Goal: Information Seeking & Learning: Learn about a topic

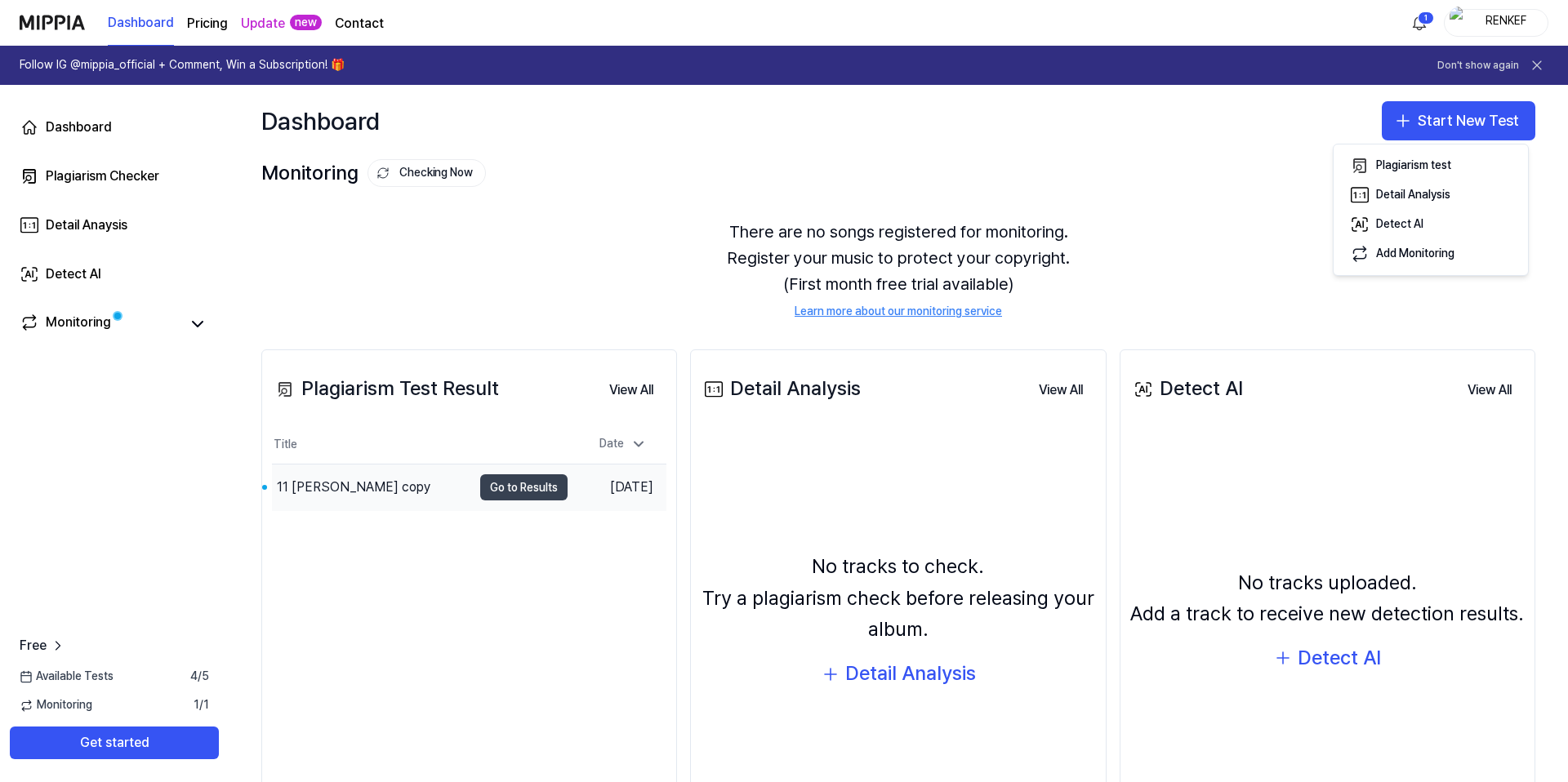
click at [507, 493] on button "Go to Results" at bounding box center [523, 487] width 87 height 26
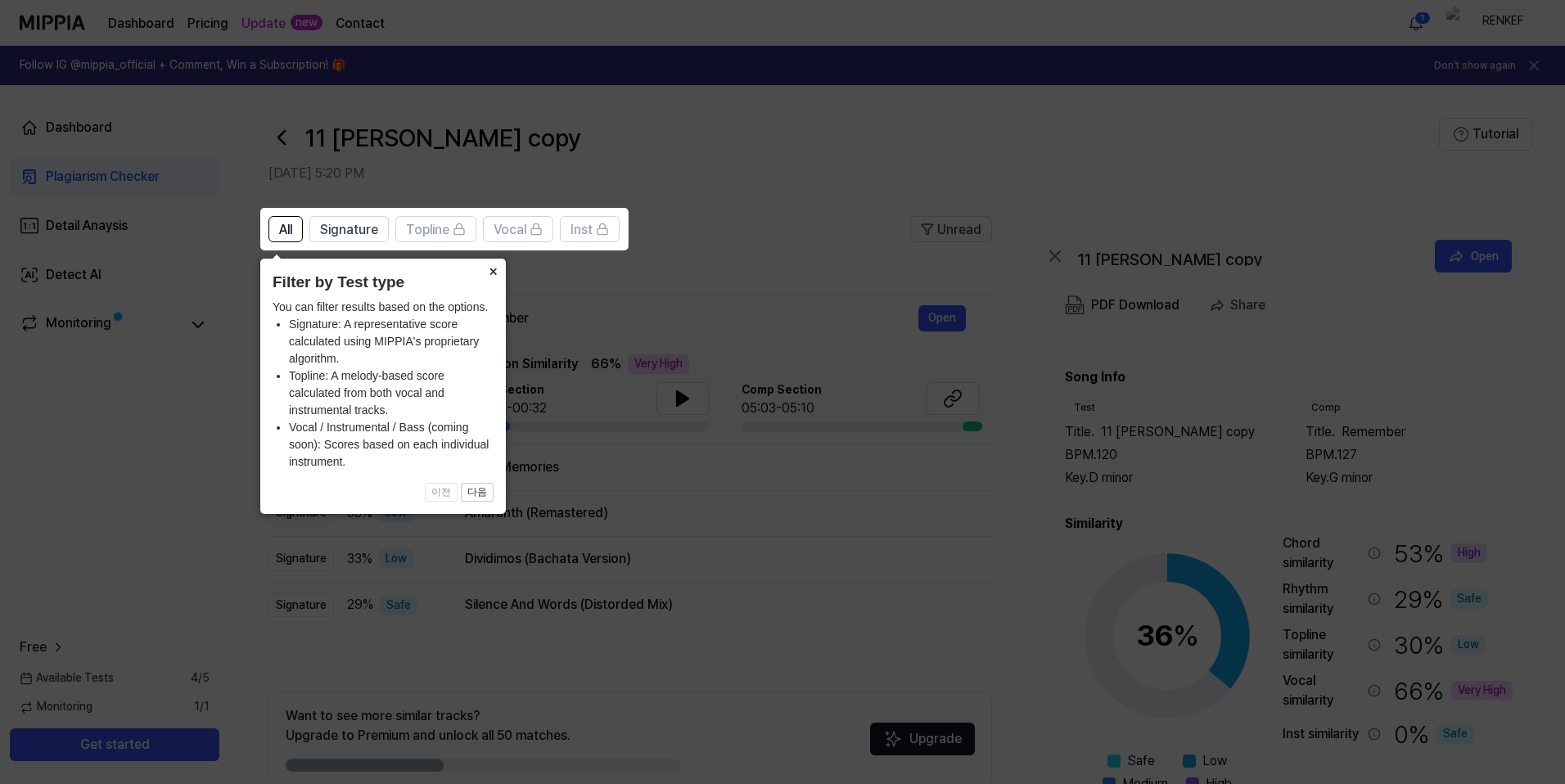
click at [489, 270] on button "×" at bounding box center [493, 270] width 26 height 23
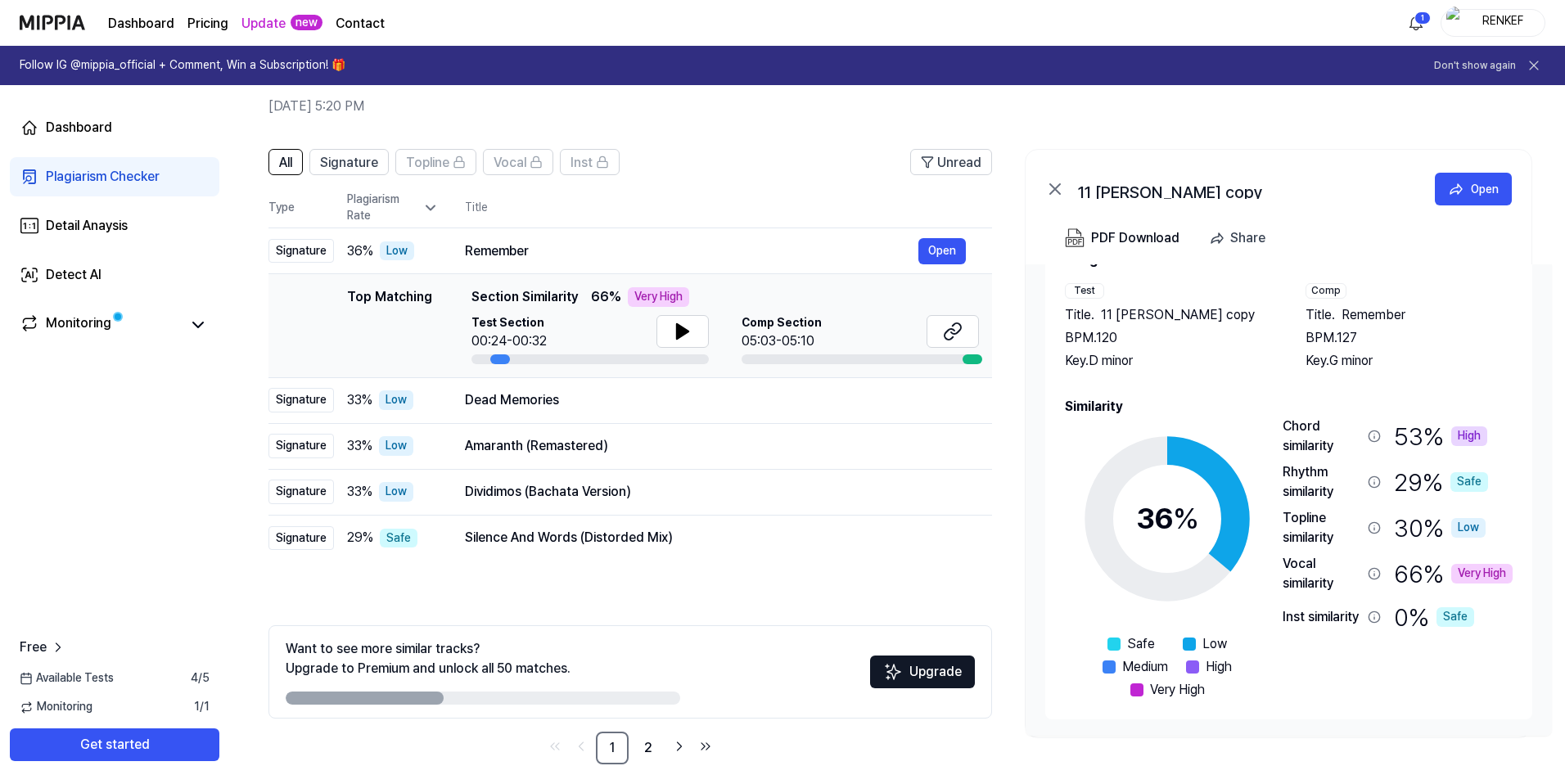
scroll to position [81, 0]
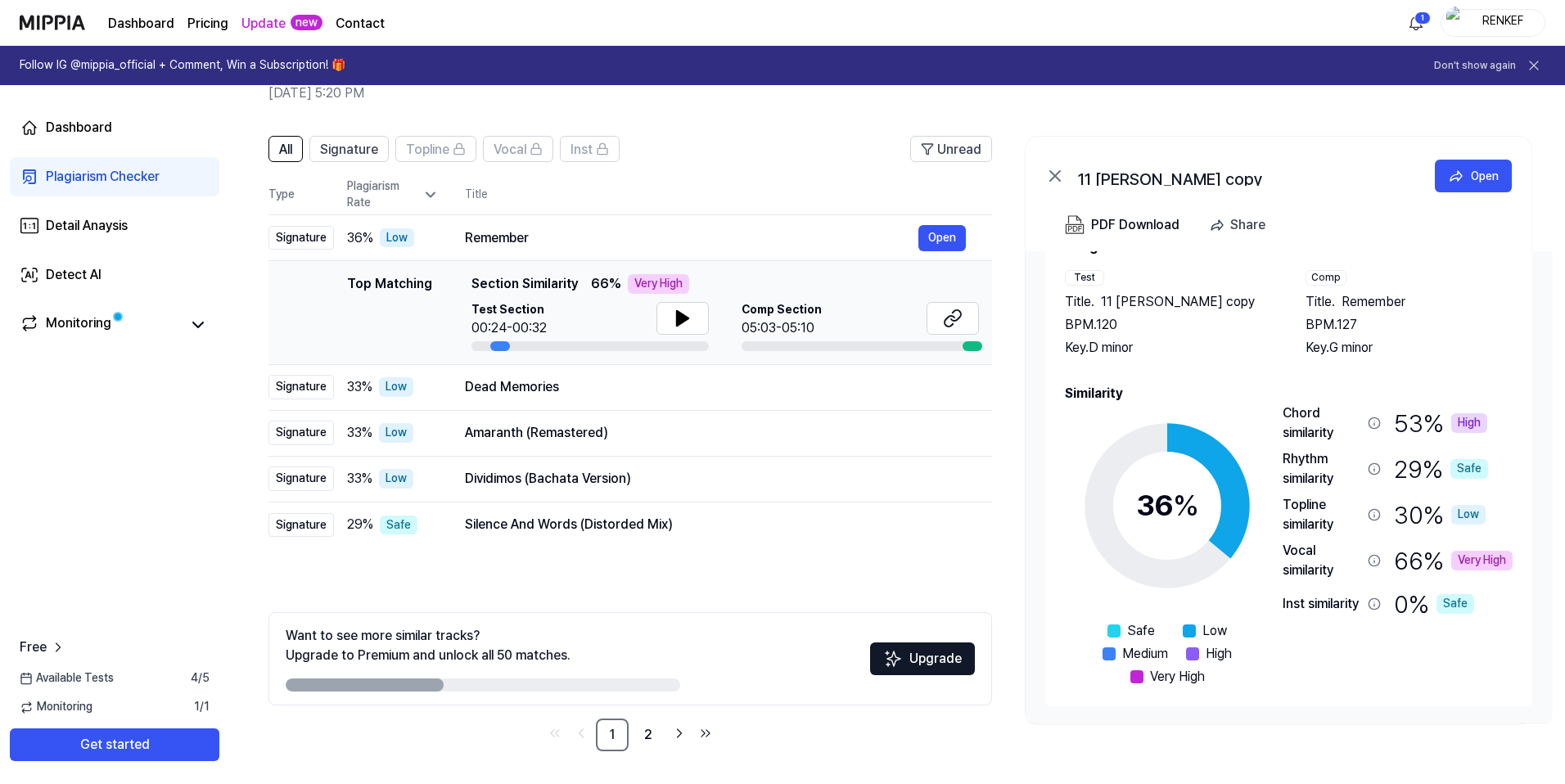
click at [776, 268] on div "Song Info Test Title . 11 [PERSON_NAME] copy BPM. 120 Key. D minor Comp Title .…" at bounding box center [1289, 297] width 448 height 120
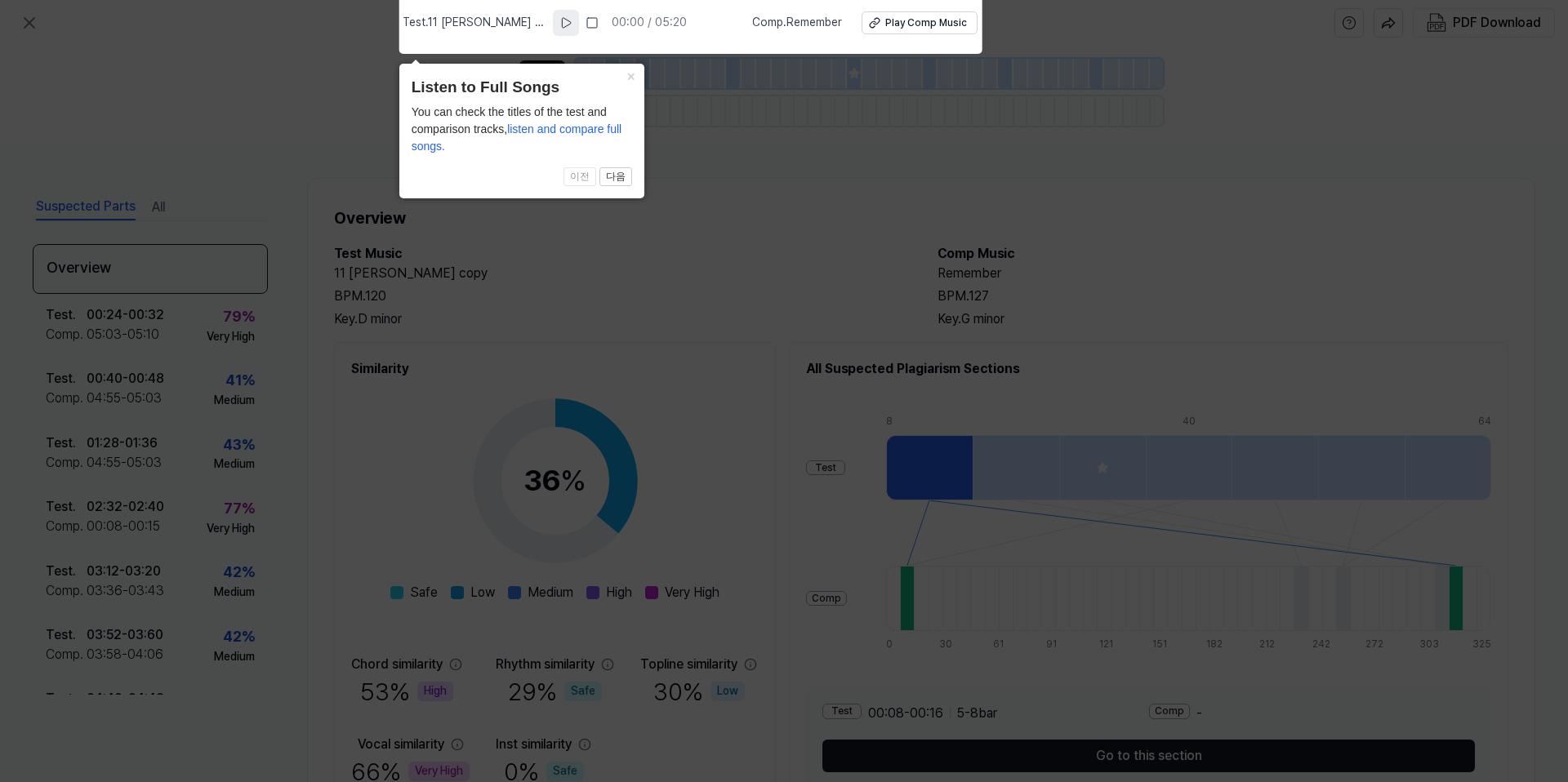
click at [570, 21] on icon at bounding box center [565, 22] width 13 height 13
click at [570, 21] on icon at bounding box center [567, 22] width 13 height 13
click at [750, 157] on icon at bounding box center [784, 387] width 1568 height 790
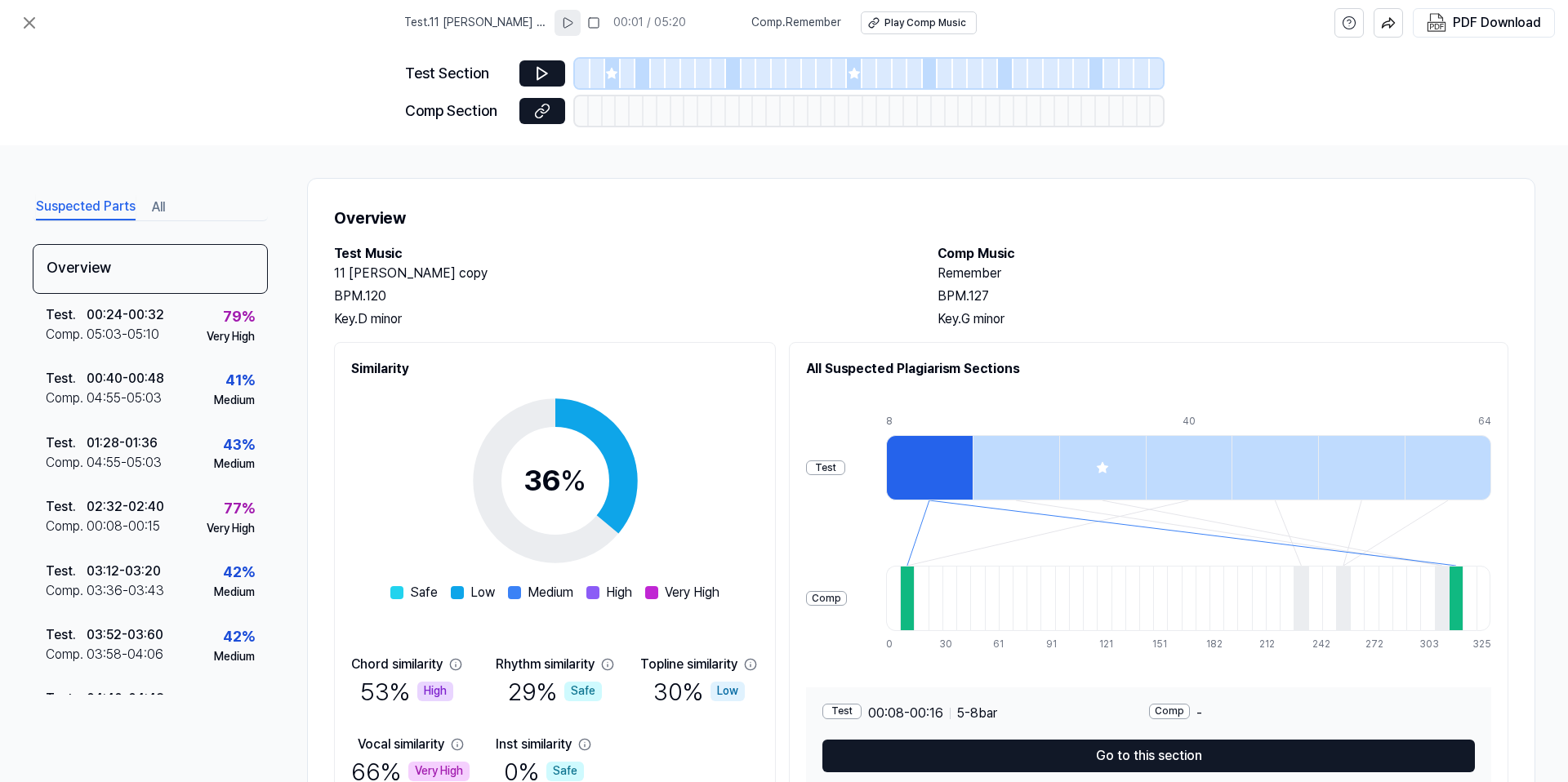
click at [774, 28] on span "Comp . Remember" at bounding box center [796, 22] width 90 height 16
click at [774, 20] on span "Comp . Remember" at bounding box center [796, 22] width 90 height 16
click at [774, 19] on div "Play Comp Music" at bounding box center [925, 23] width 81 height 14
click at [774, 15] on button "Play Comp Music" at bounding box center [919, 22] width 116 height 22
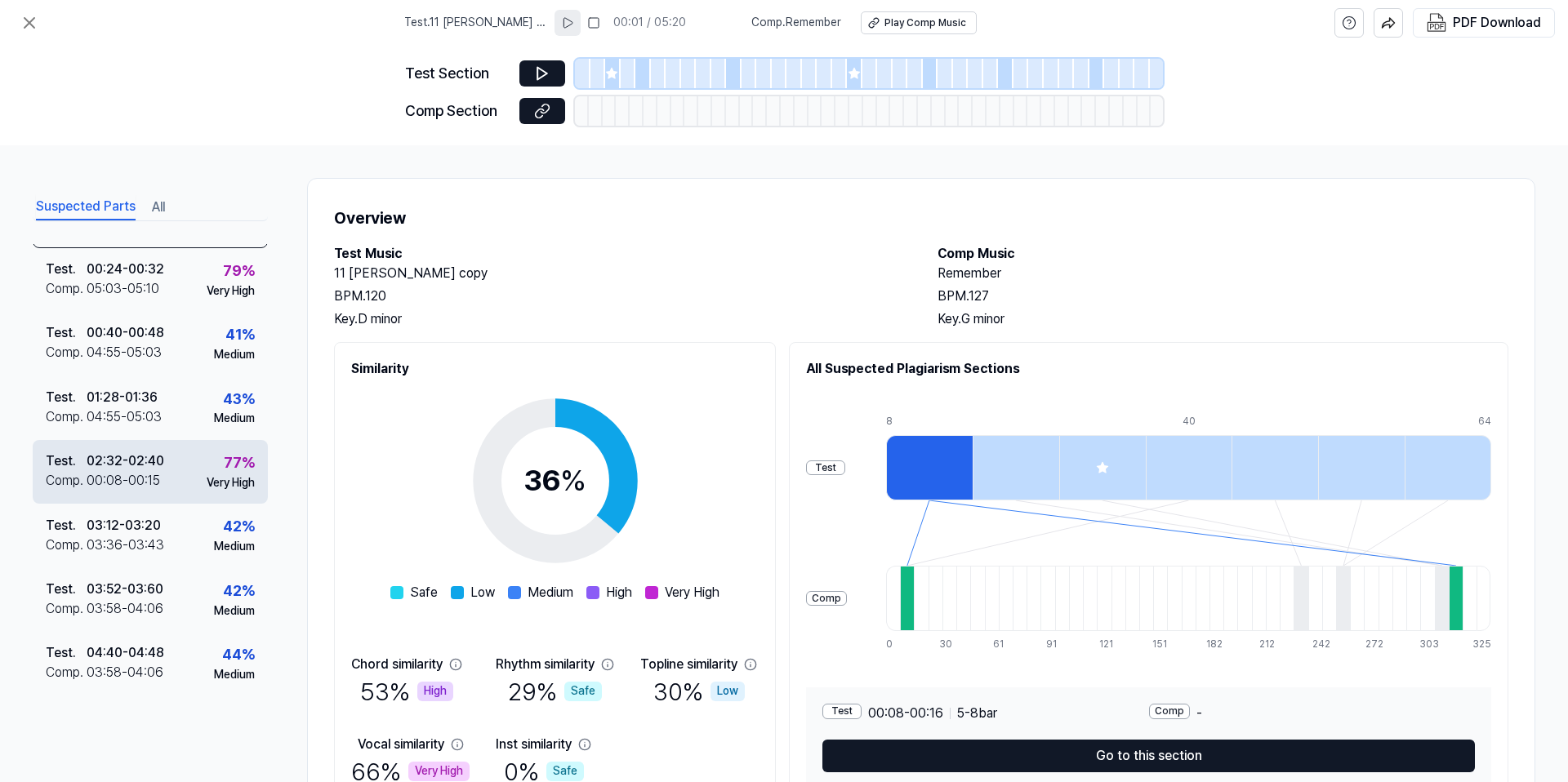
scroll to position [48, 0]
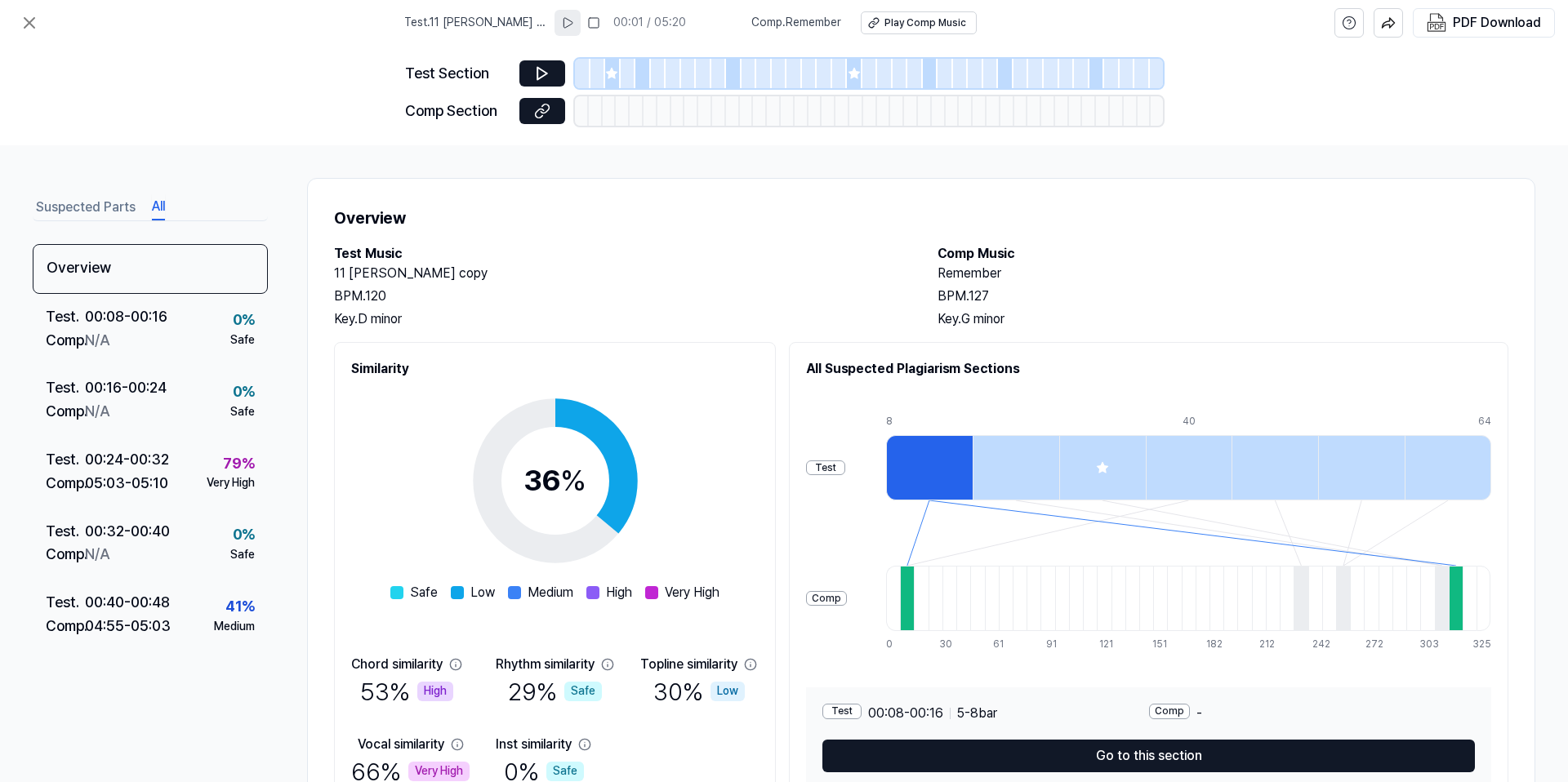
click at [158, 201] on button "All" at bounding box center [158, 207] width 13 height 26
click at [96, 200] on button "Suspected Parts" at bounding box center [86, 207] width 99 height 26
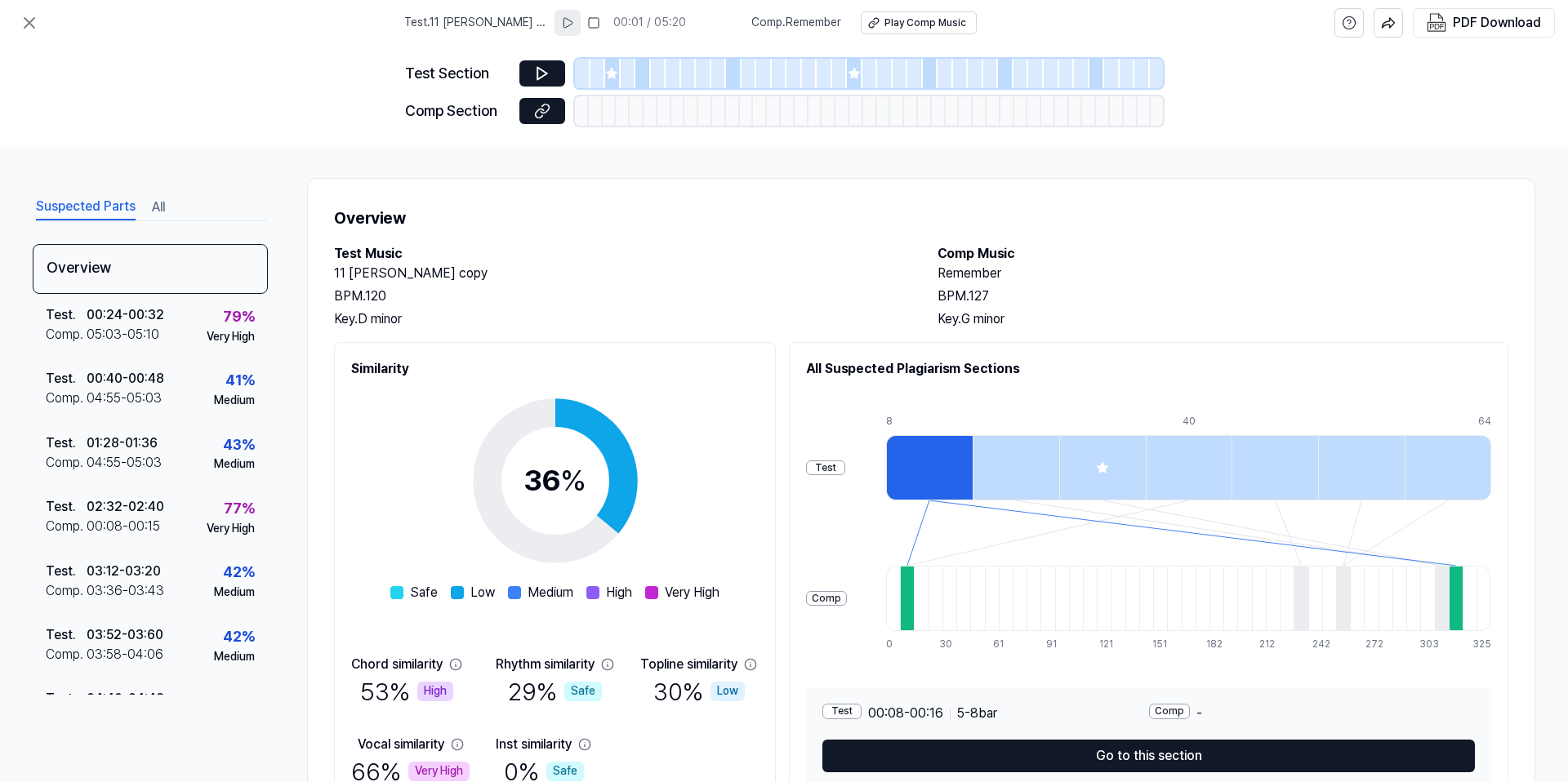
click at [152, 207] on button "All" at bounding box center [158, 207] width 13 height 26
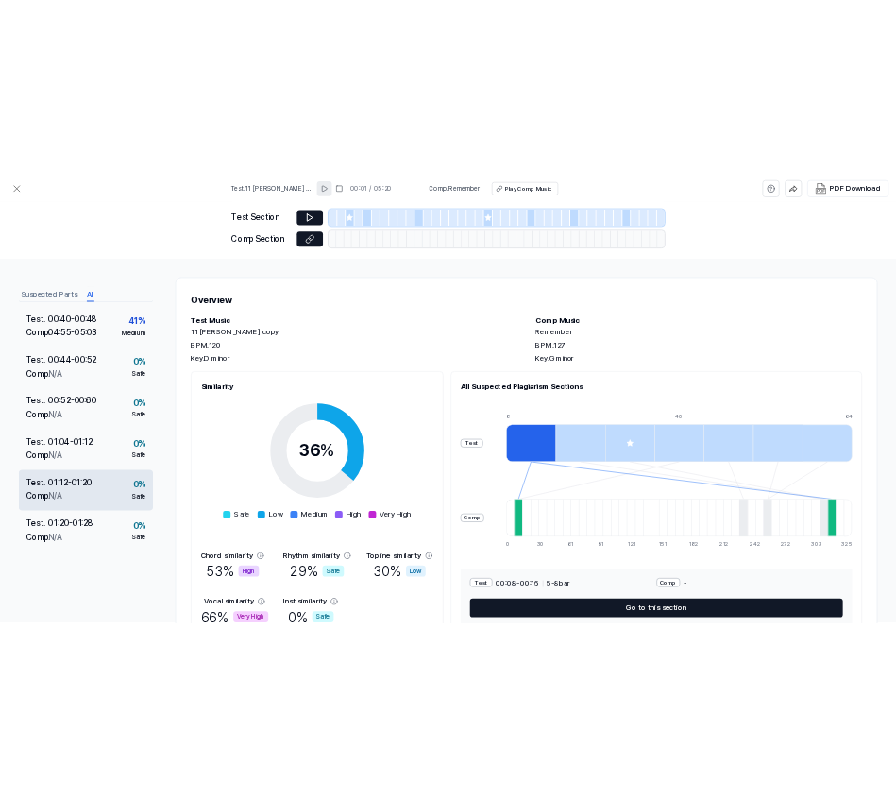
scroll to position [475, 0]
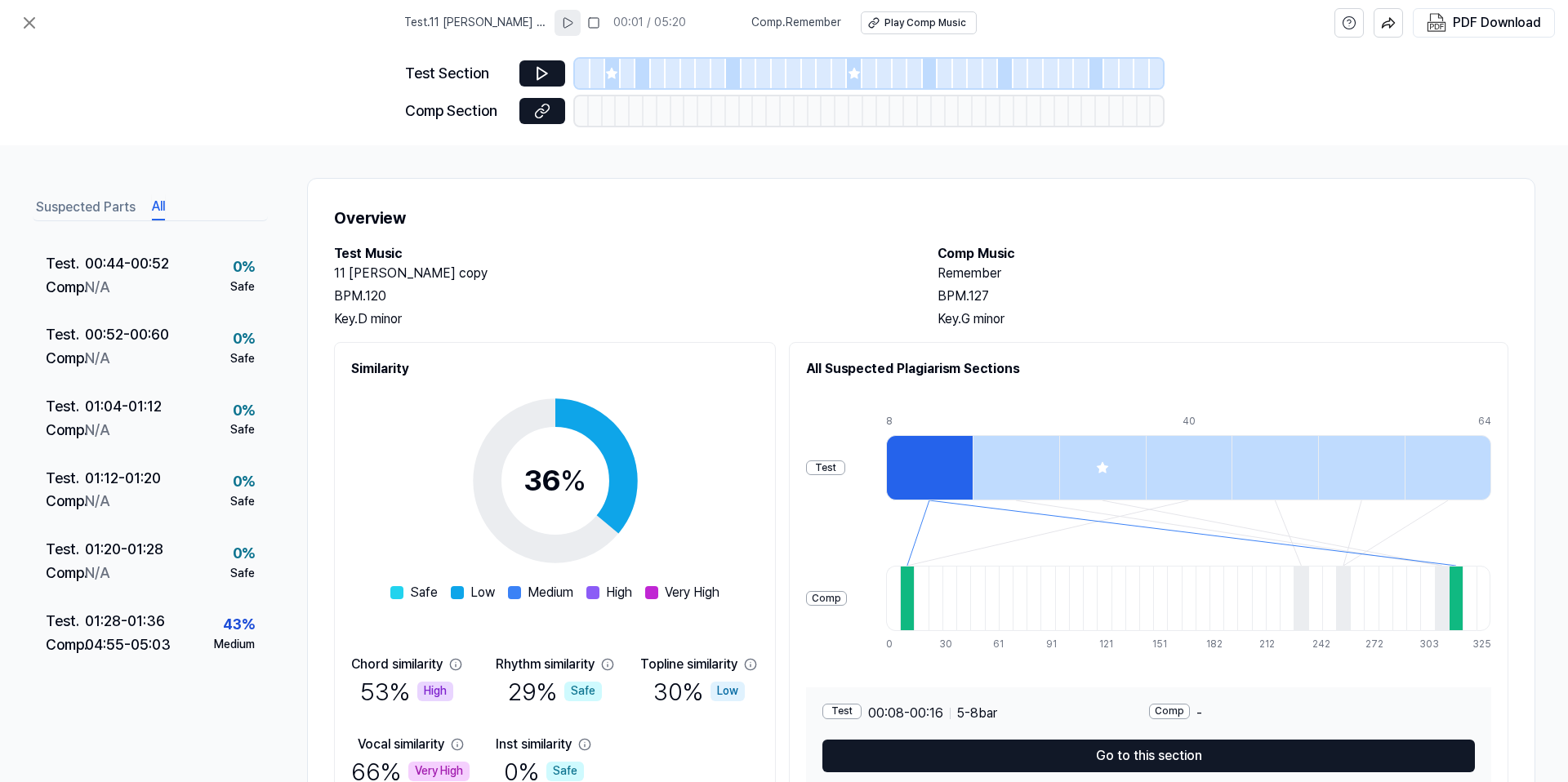
click at [99, 213] on button "Suspected Parts" at bounding box center [86, 207] width 99 height 26
